Goal: Information Seeking & Learning: Learn about a topic

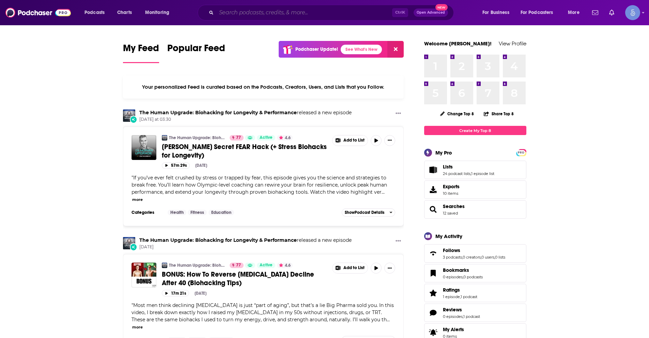
click at [265, 13] on input "Search podcasts, credits, & more..." at bounding box center [304, 12] width 176 height 11
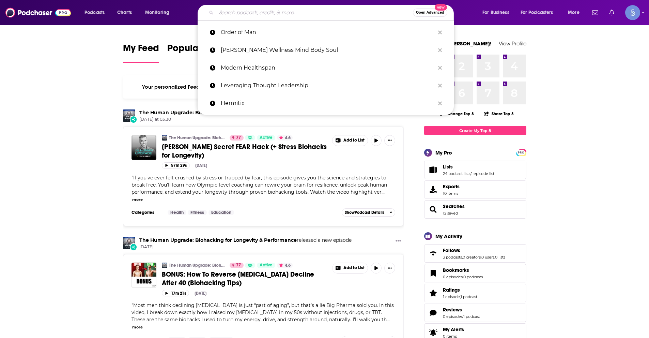
paste input "Manifest It, Sis! with Dani Faust"
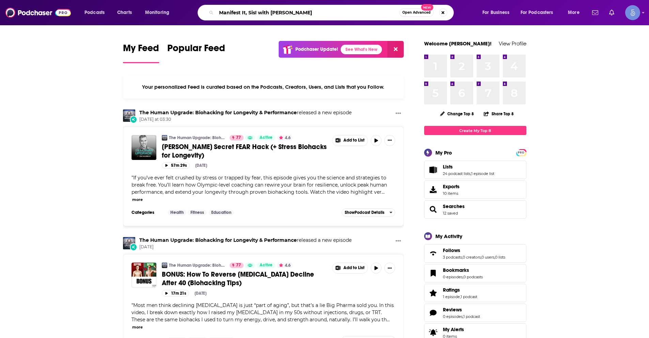
type input "Manifest It, Sis! with Dani Faust"
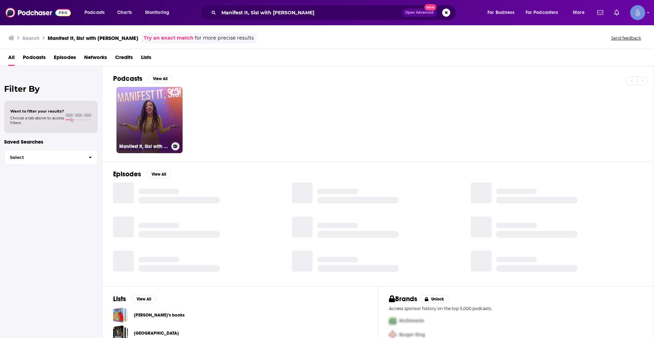
click at [163, 113] on link "43 Manifest It, Sis! with Dani Faust" at bounding box center [149, 120] width 66 height 66
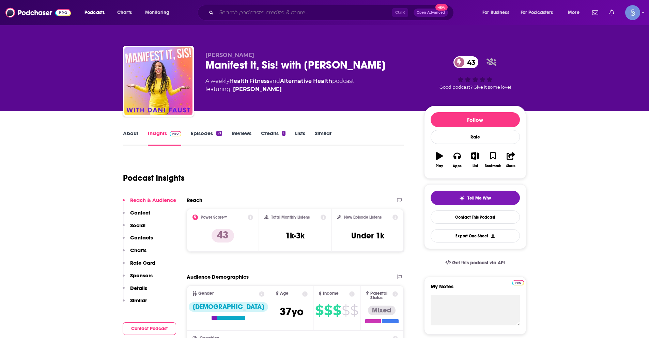
click at [284, 11] on input "Search podcasts, credits, & more..." at bounding box center [304, 12] width 176 height 11
paste input "Aeon Byte Gnostic Radio"
type input "Aeon Byte Gnostic Radio"
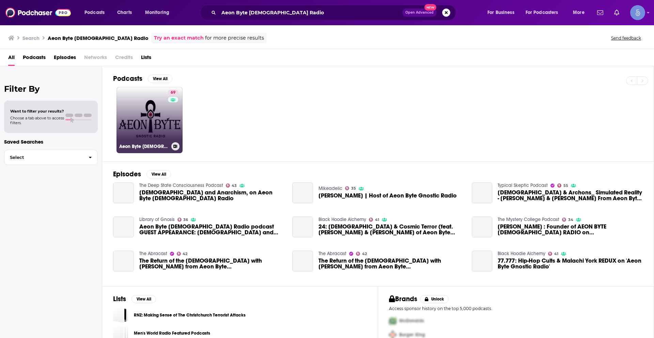
click at [125, 114] on link "69 Aeon Byte Gnostic Radio" at bounding box center [149, 120] width 66 height 66
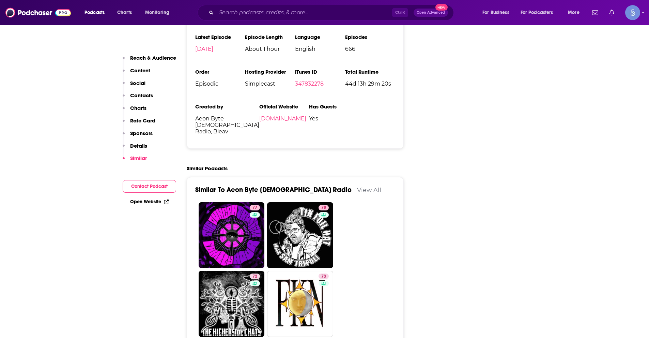
scroll to position [1362, 0]
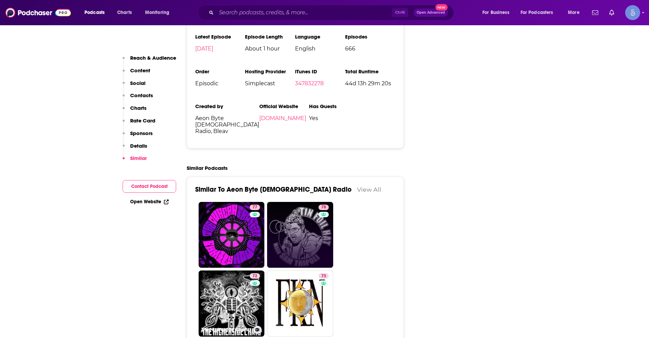
click at [312, 202] on link "78" at bounding box center [300, 235] width 66 height 66
type input "https://www.podchaser.com/podcasts/tin-foil-hat-with-sam-tripoli-174318"
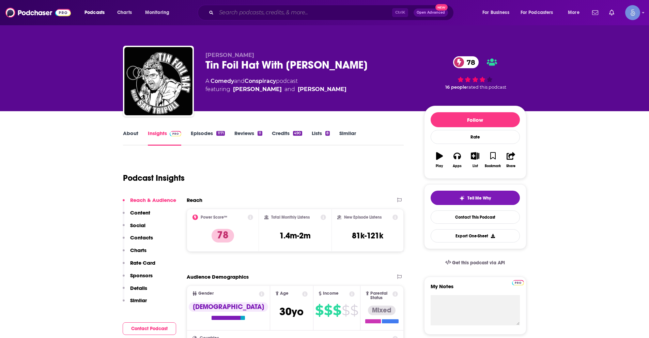
click at [248, 11] on input "Search podcasts, credits, & more..." at bounding box center [304, 12] width 176 height 11
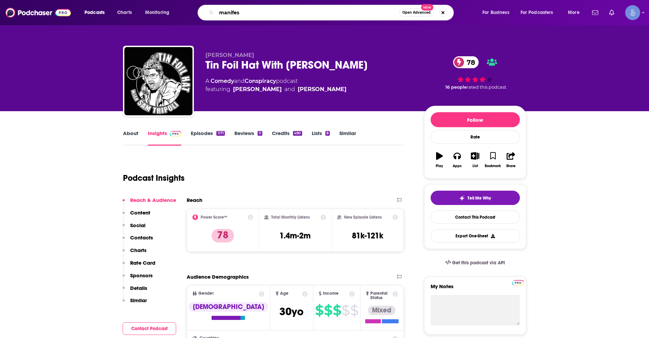
type input "manifest"
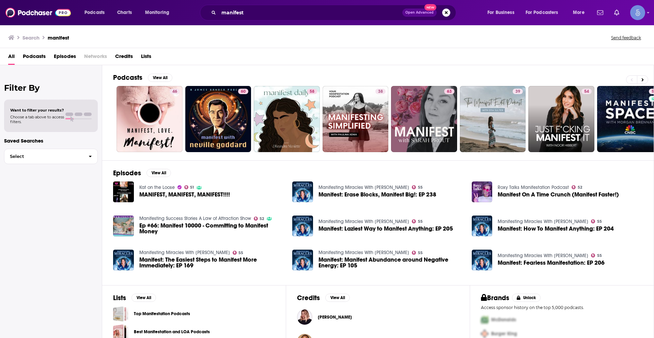
click at [39, 56] on span "Podcasts" at bounding box center [34, 58] width 23 height 14
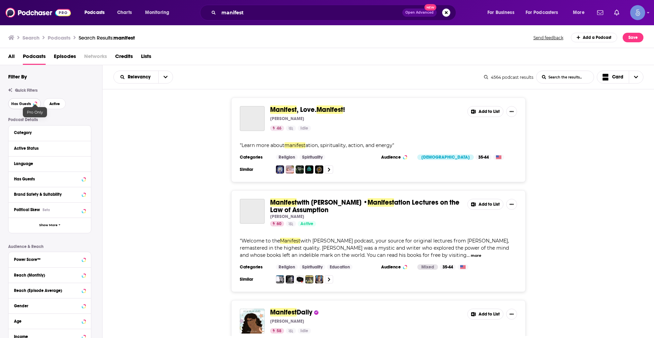
click at [27, 104] on span "Has Guests" at bounding box center [21, 104] width 20 height 4
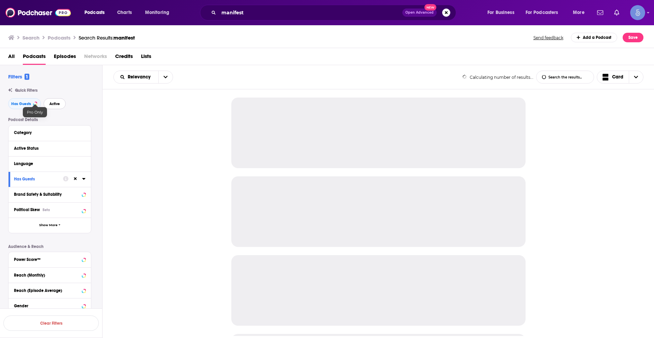
click at [62, 103] on button "Active" at bounding box center [55, 103] width 22 height 11
click at [83, 162] on icon at bounding box center [83, 162] width 3 height 5
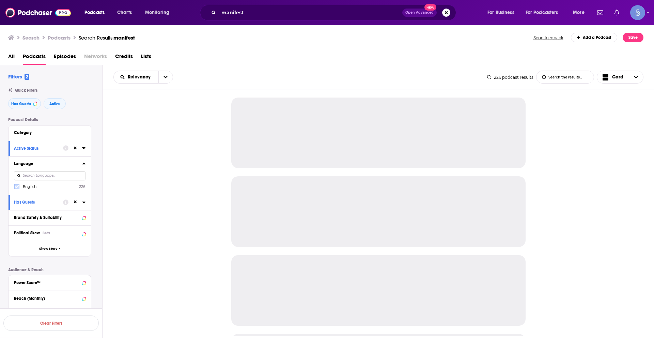
click at [17, 186] on icon at bounding box center [17, 186] width 4 height 4
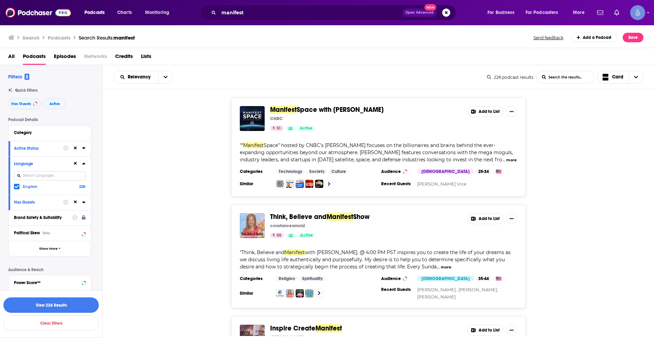
click at [71, 302] on button "View 226 Results" at bounding box center [50, 304] width 95 height 15
